Goal: Complete application form

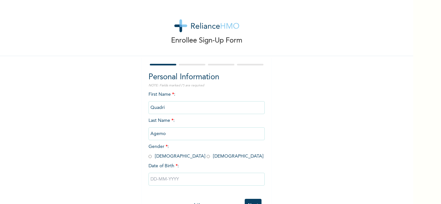
scroll to position [23, 0]
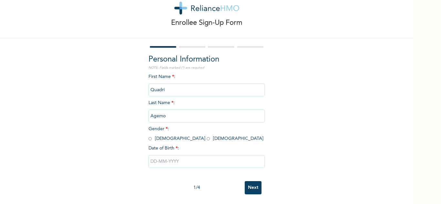
click at [149, 136] on input "radio" at bounding box center [149, 139] width 3 height 6
radio input "true"
click at [181, 158] on input "text" at bounding box center [206, 161] width 116 height 13
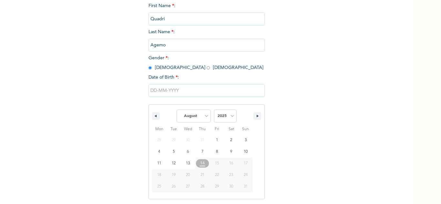
scroll to position [89, 0]
click at [197, 116] on select "January February March April May June July August September October November De…" at bounding box center [194, 115] width 34 height 13
select select "4"
click at [177, 110] on select "January February March April May June July August September October November De…" at bounding box center [194, 115] width 34 height 13
type input "05/12/2025"
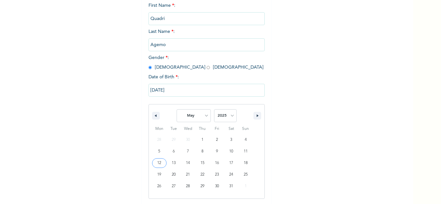
scroll to position [23, 0]
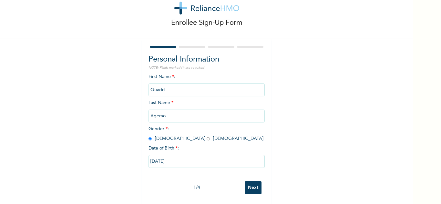
click at [190, 159] on input "05/12/2025" at bounding box center [206, 161] width 116 height 13
select select "4"
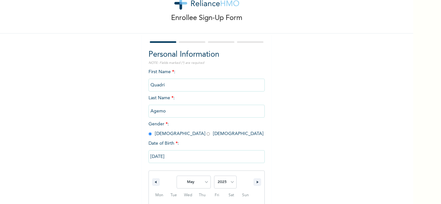
scroll to position [89, 0]
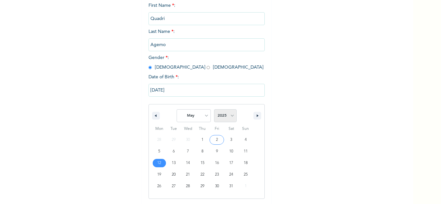
click at [225, 118] on select "2025 2024 2023 2022 2021 2020 2019 2018 2017 2016 2015 2014 2013 2012 2011 2010…" at bounding box center [225, 115] width 23 height 13
select select "2004"
click at [214, 110] on select "2025 2024 2023 2022 2021 2020 2019 2018 2017 2016 2015 2014 2013 2012 2011 2010…" at bounding box center [225, 115] width 23 height 13
type input "05/12/2004"
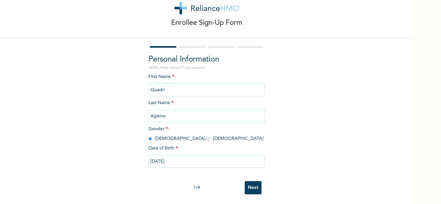
click at [247, 182] on input "Next" at bounding box center [253, 187] width 17 height 13
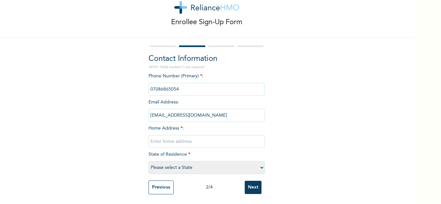
click at [176, 141] on input "text" at bounding box center [206, 141] width 116 height 13
type input "Piccadily street Igbo-Efon"
click at [177, 165] on select "Please select a State Abia Abuja (FCT) Adamawa Akwa Ibom Anambra Bauchi Bayelsa…" at bounding box center [206, 167] width 116 height 13
select select "25"
click at [148, 161] on select "Please select a State Abia Abuja (FCT) Adamawa Akwa Ibom Anambra Bauchi Bayelsa…" at bounding box center [206, 167] width 116 height 13
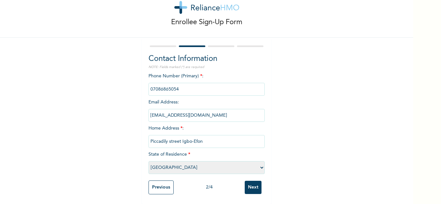
click at [252, 186] on input "Next" at bounding box center [253, 187] width 17 height 13
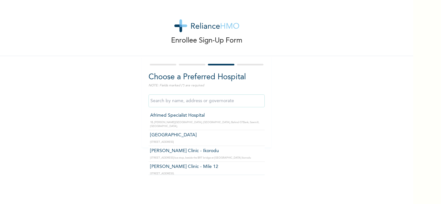
click at [208, 101] on input "text" at bounding box center [206, 101] width 116 height 13
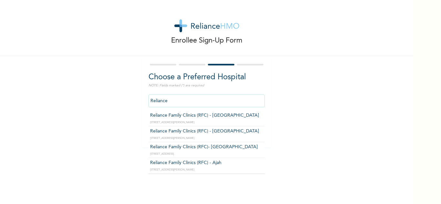
type input "Reliance Family Clinics (RFC) - Lekki"
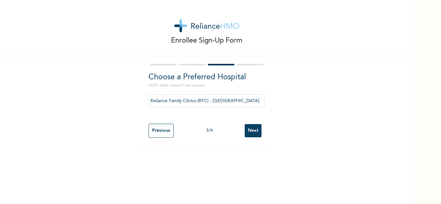
click at [248, 134] on input "Next" at bounding box center [253, 130] width 17 height 13
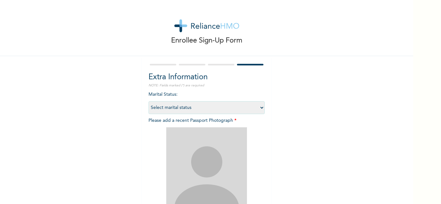
click at [197, 107] on select "Select marital status Single Married Divorced Widow/Widower" at bounding box center [206, 107] width 116 height 13
select select "1"
click at [148, 101] on select "Select marital status Single Married Divorced Widow/Widower" at bounding box center [206, 107] width 116 height 13
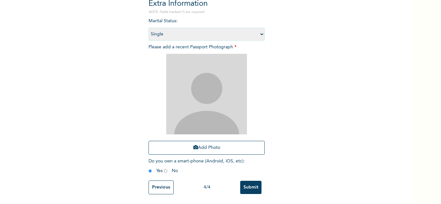
scroll to position [78, 0]
click at [196, 145] on button "Add Photo" at bounding box center [206, 148] width 116 height 14
click at [200, 84] on img at bounding box center [206, 94] width 81 height 81
click at [196, 142] on button "Add Photo" at bounding box center [206, 148] width 116 height 14
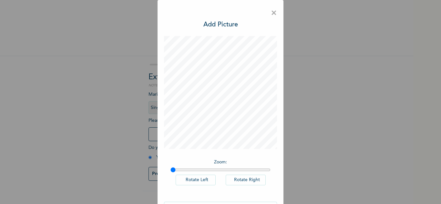
scroll to position [21, 0]
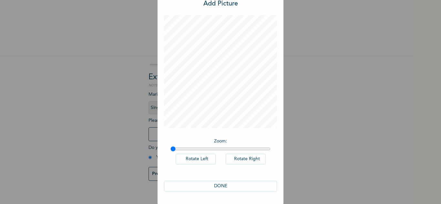
click at [220, 185] on button "DONE" at bounding box center [220, 186] width 113 height 11
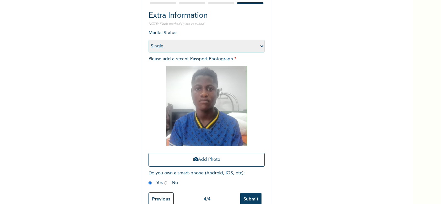
scroll to position [78, 0]
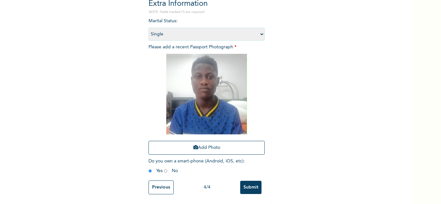
click at [249, 184] on input "Submit" at bounding box center [250, 187] width 21 height 13
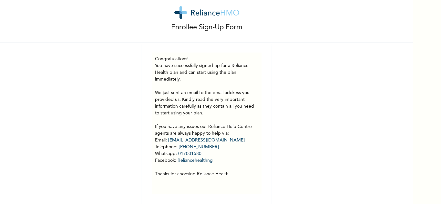
scroll to position [18, 0]
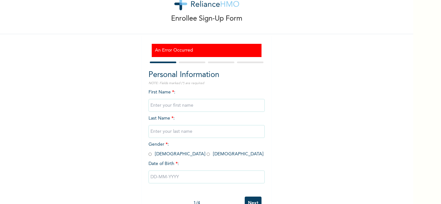
scroll to position [22, 0]
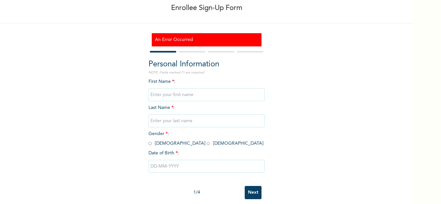
scroll to position [31, 0]
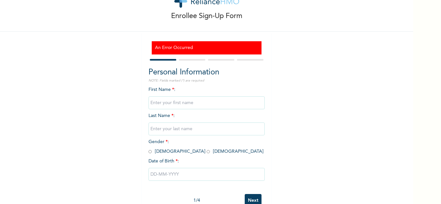
scroll to position [42, 0]
